Goal: Information Seeking & Learning: Learn about a topic

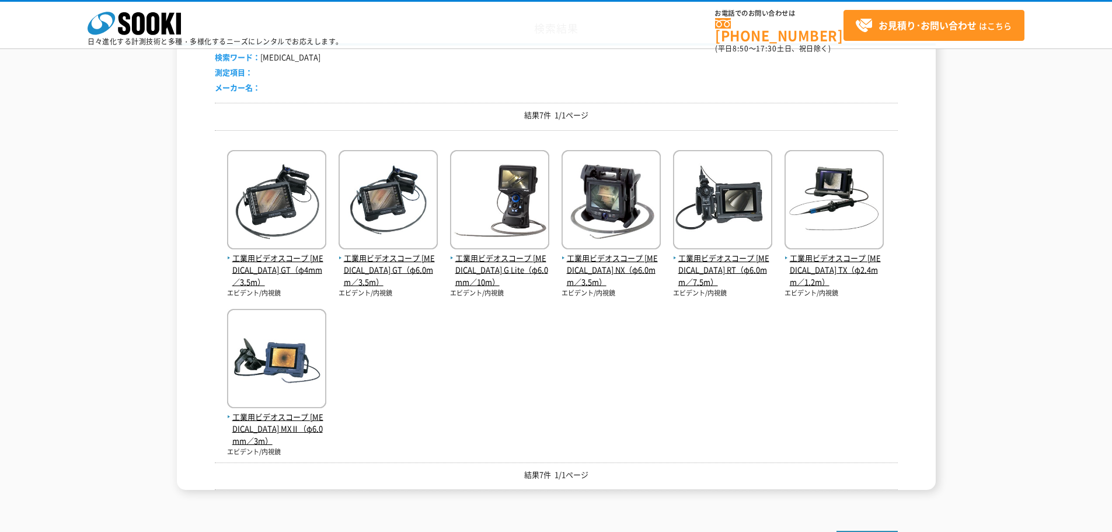
scroll to position [117, 0]
click at [370, 270] on span "工業用ビデオスコープ IPLEX GT（φ6.0mm／3.5m）" at bounding box center [387, 270] width 99 height 36
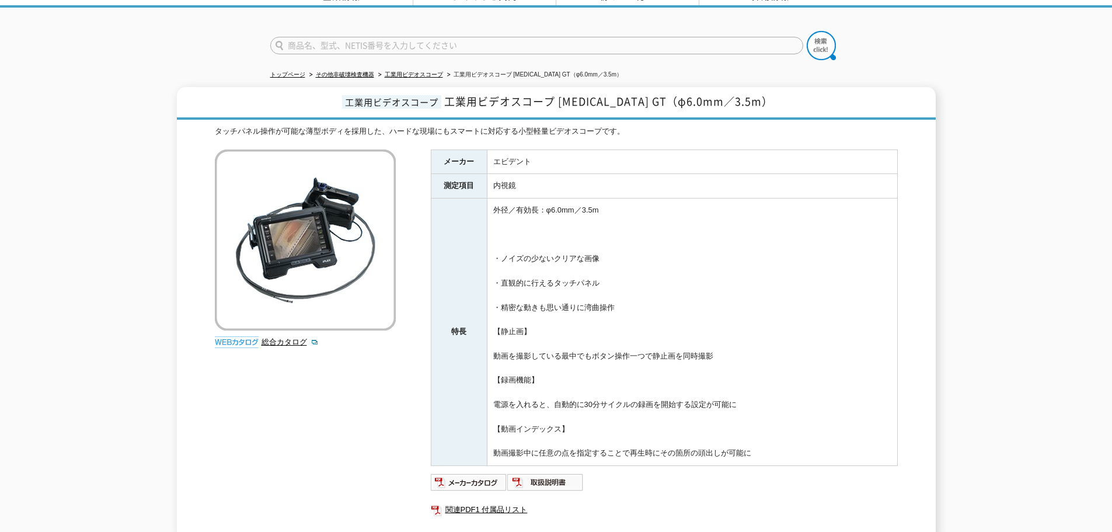
scroll to position [188, 0]
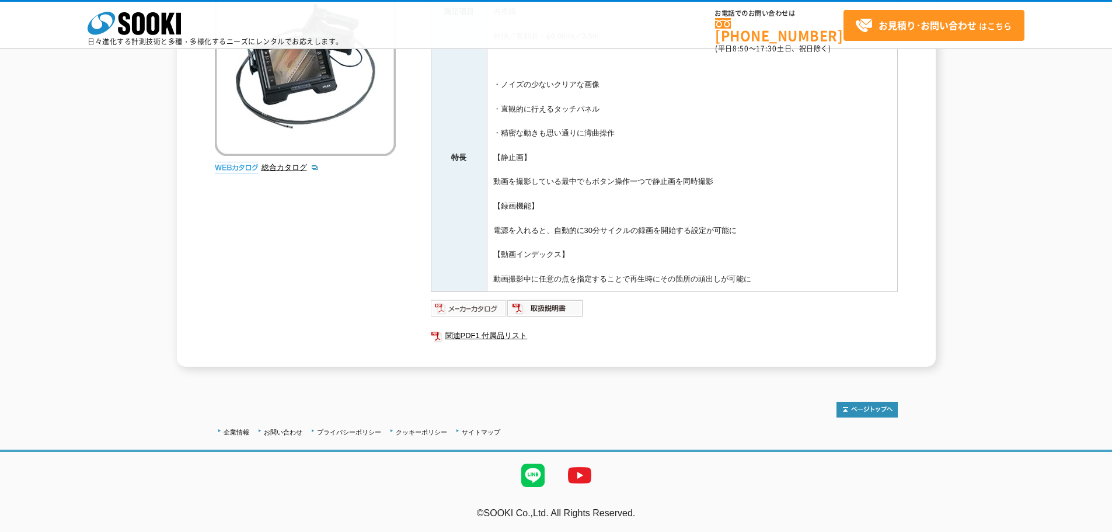
click at [471, 302] on img at bounding box center [469, 308] width 76 height 19
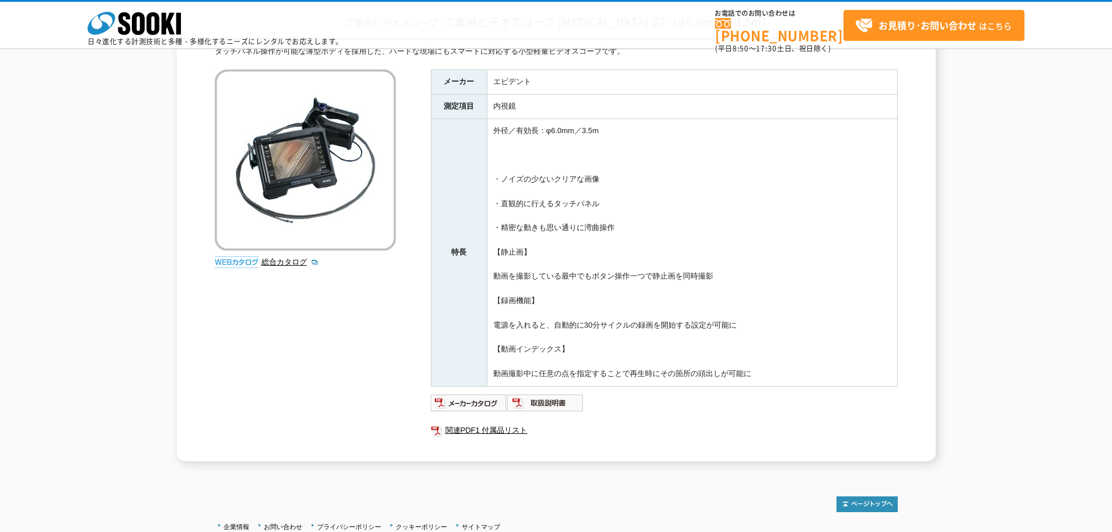
scroll to position [0, 0]
